Goal: Find specific page/section

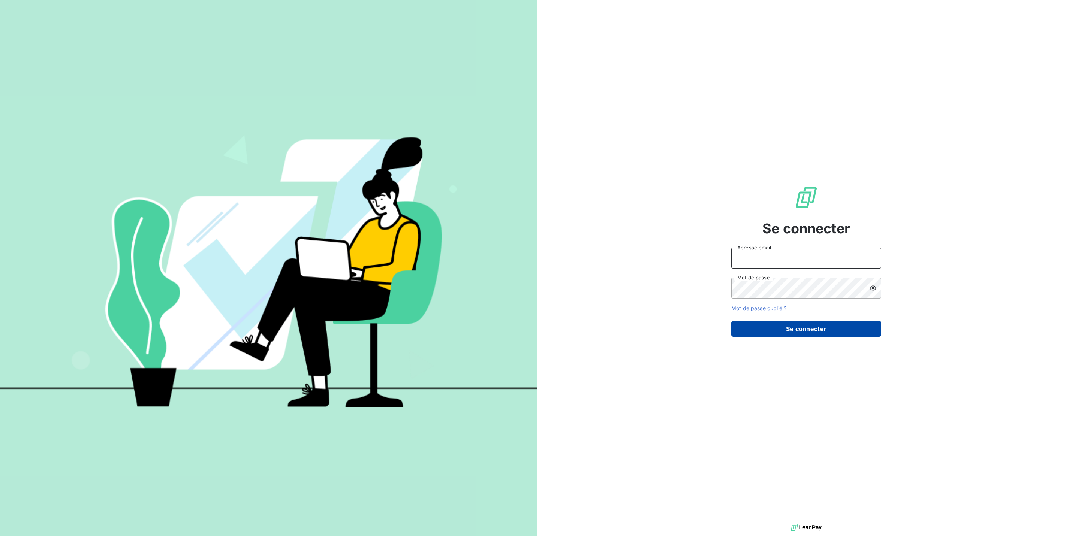
type input "[PERSON_NAME][EMAIL_ADDRESS][PERSON_NAME][DOMAIN_NAME]"
click at [819, 328] on button "Se connecter" at bounding box center [806, 329] width 150 height 16
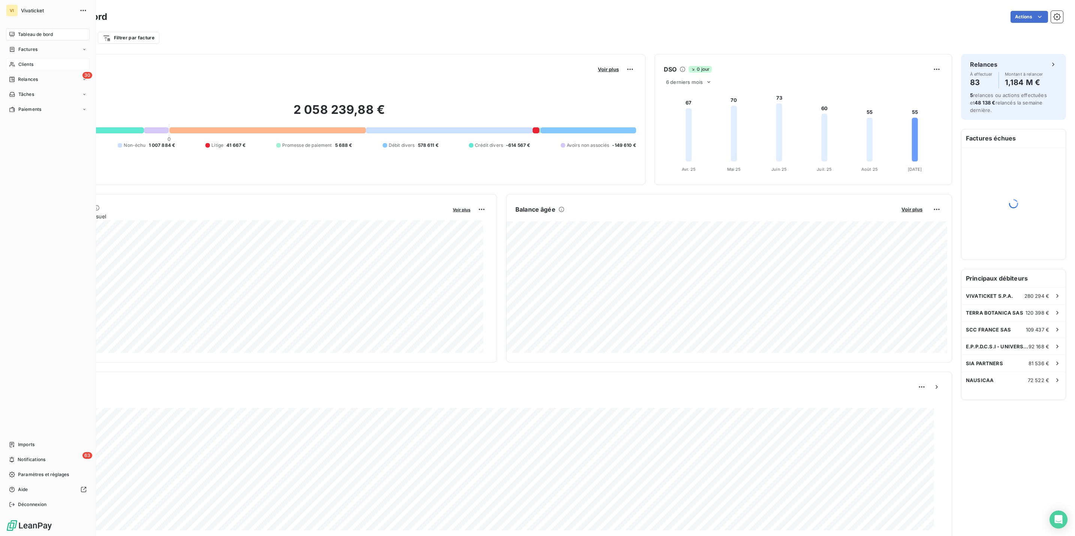
click at [24, 65] on span "Clients" at bounding box center [25, 64] width 15 height 7
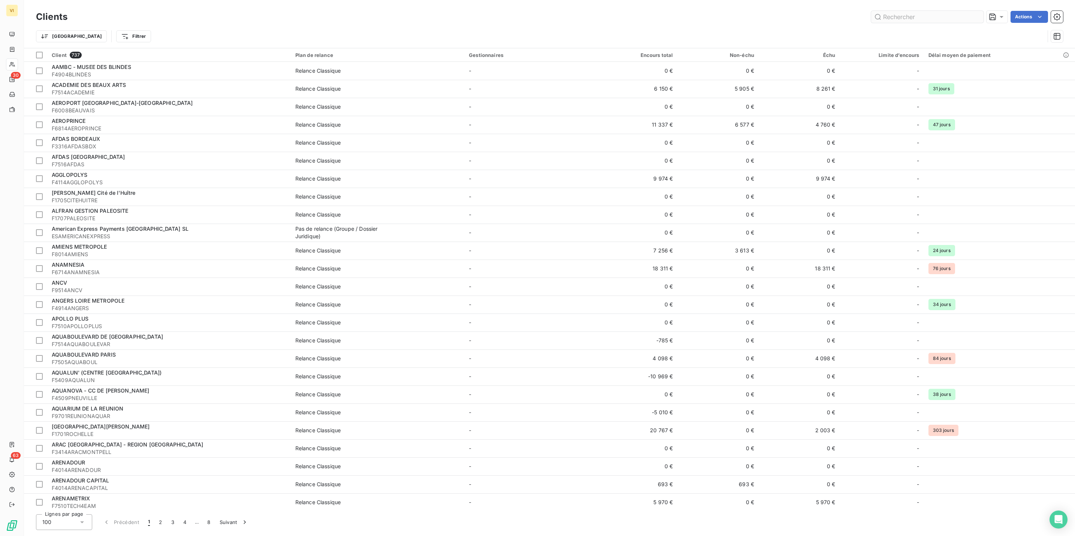
click at [905, 17] on input "text" at bounding box center [927, 17] width 112 height 12
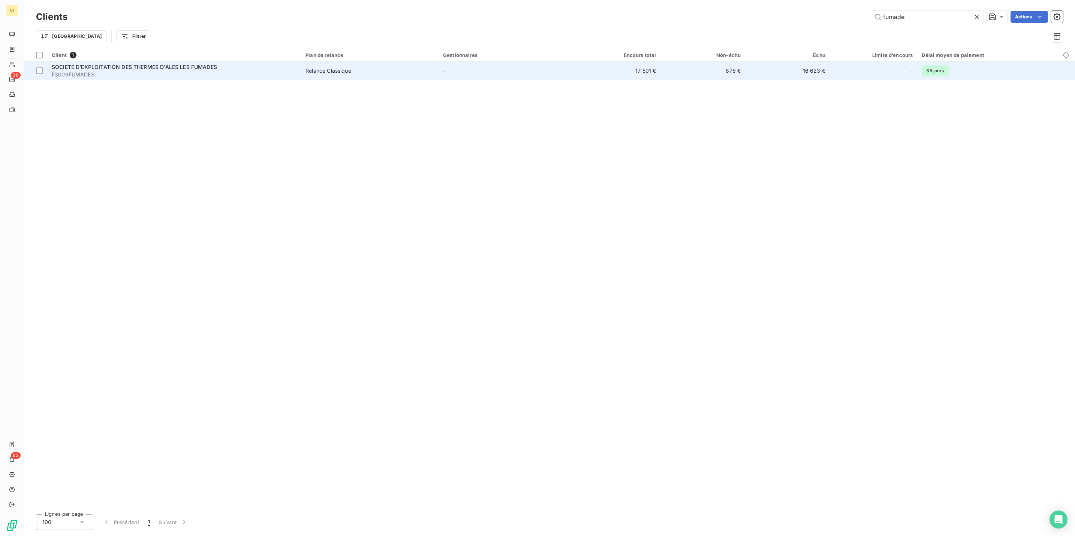
type input "fumade"
click at [122, 72] on span "F3009FUMADES" at bounding box center [174, 74] width 245 height 7
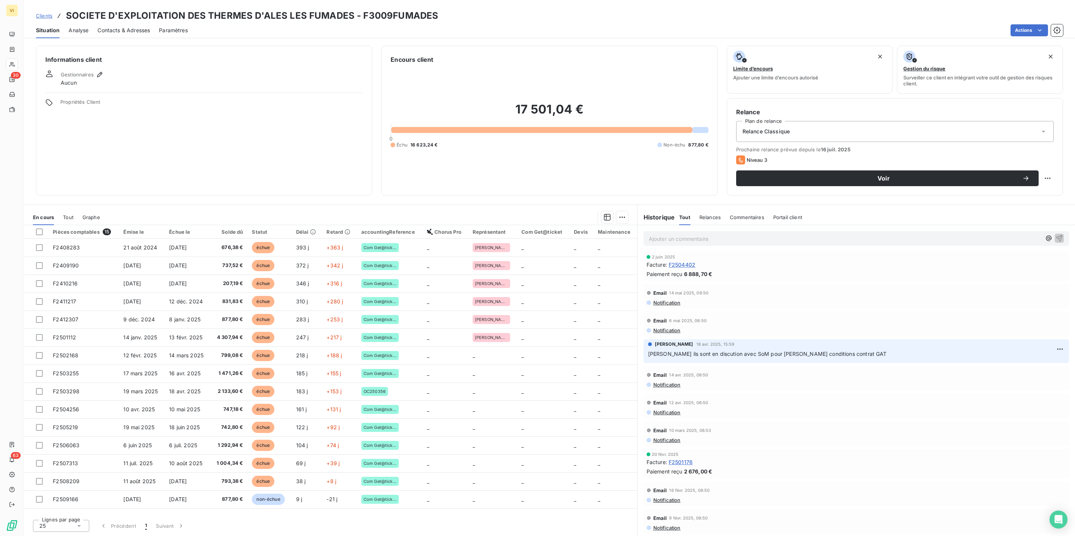
scroll to position [225, 0]
